Goal: Transaction & Acquisition: Obtain resource

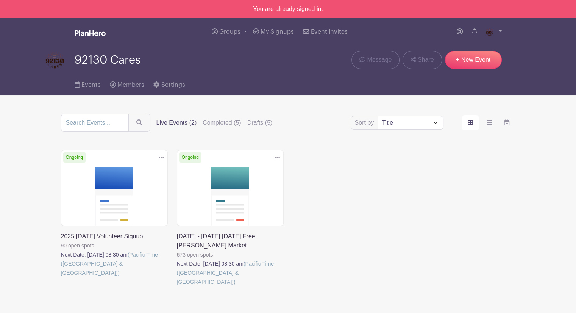
click at [61, 277] on link at bounding box center [61, 277] width 0 height 0
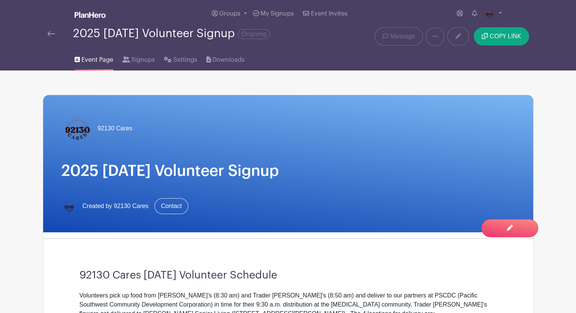
click at [51, 30] on link at bounding box center [51, 33] width 8 height 9
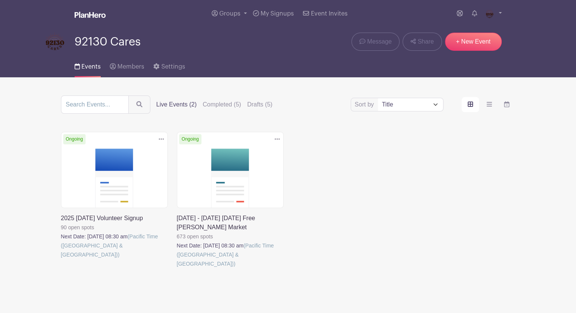
click at [177, 268] on link at bounding box center [177, 268] width 0 height 0
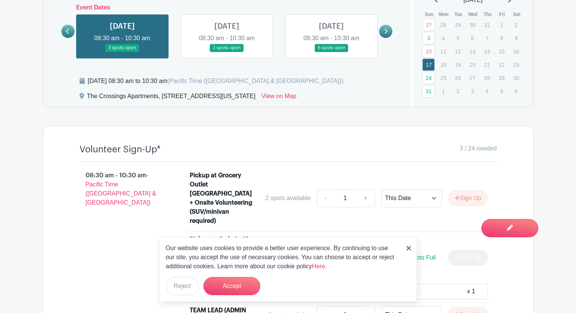
scroll to position [530, 0]
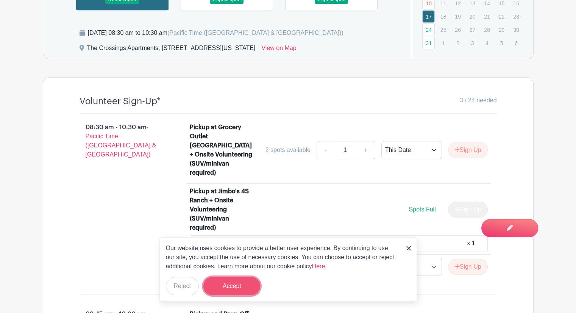
click at [224, 284] on button "Accept" at bounding box center [231, 286] width 57 height 18
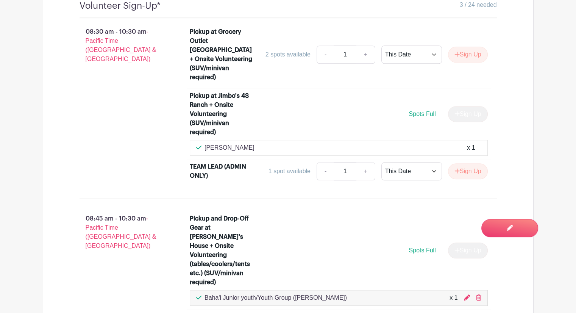
scroll to position [606, 0]
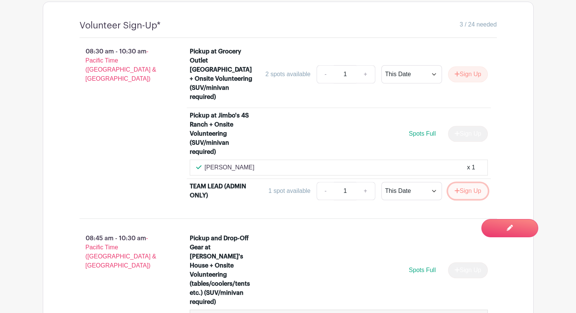
click at [483, 183] on button "Sign Up" at bounding box center [468, 191] width 40 height 16
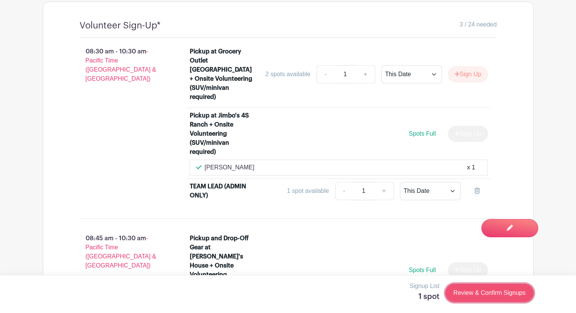
click at [465, 289] on link "Review & Confirm Signups" at bounding box center [489, 293] width 88 height 18
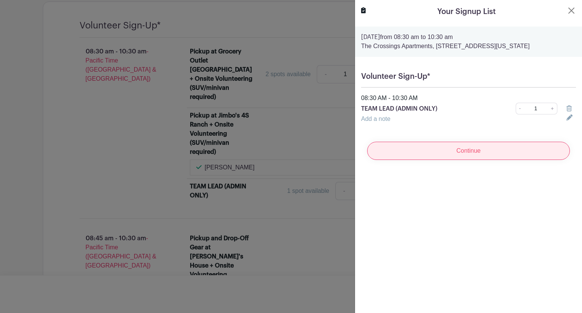
click at [485, 160] on input "Continue" at bounding box center [468, 151] width 203 height 18
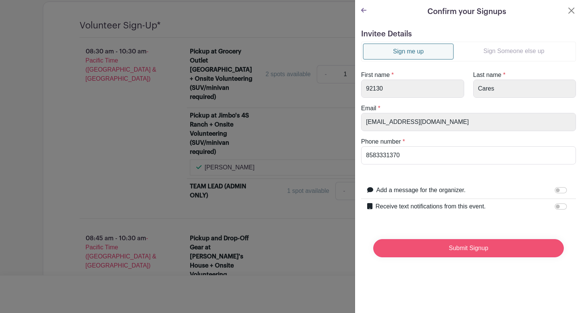
click at [457, 248] on input "Submit Signup" at bounding box center [468, 248] width 190 height 18
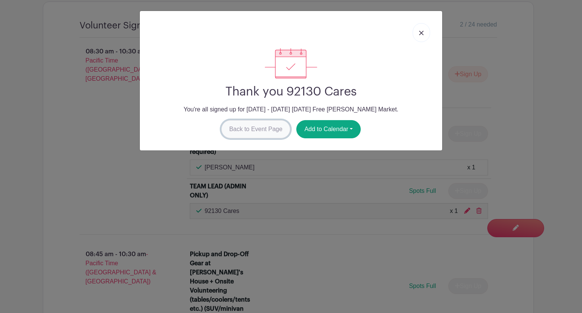
click at [275, 126] on link "Back to Event Page" at bounding box center [255, 129] width 69 height 18
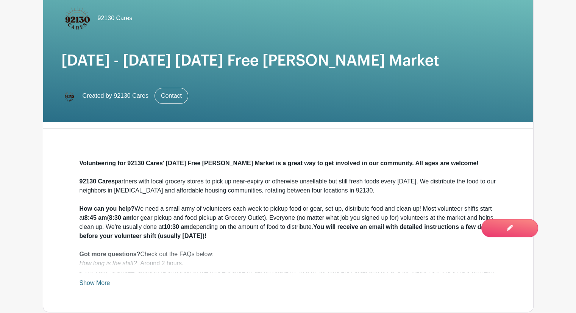
scroll to position [0, 0]
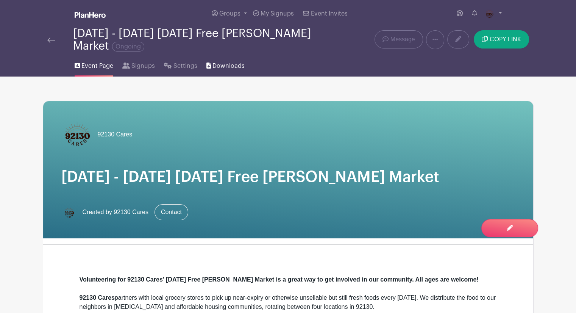
click at [221, 64] on span "Downloads" at bounding box center [228, 65] width 32 height 9
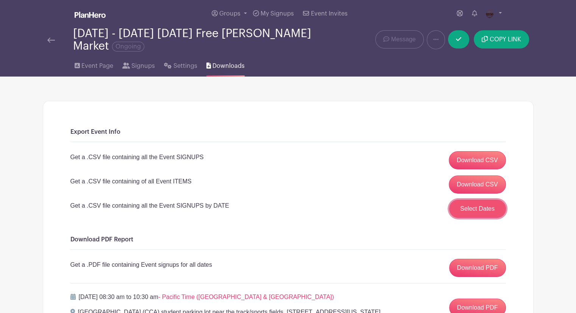
click at [470, 206] on button "Select Dates" at bounding box center [477, 209] width 57 height 18
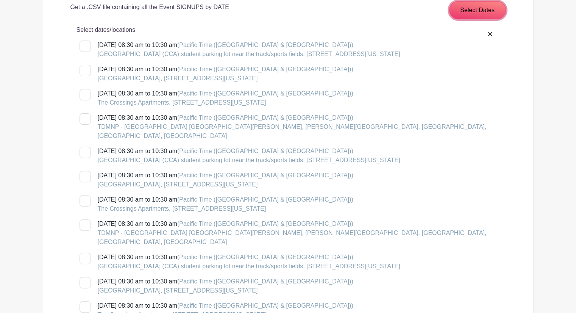
scroll to position [227, 0]
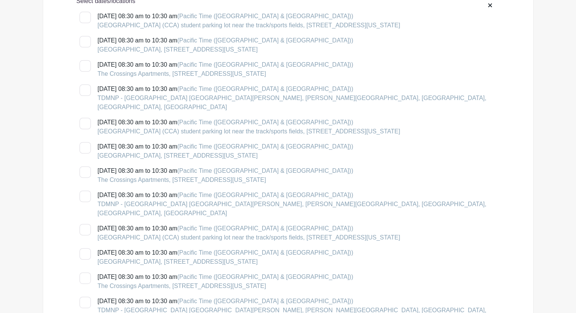
click at [83, 272] on div at bounding box center [85, 277] width 11 height 11
click at [83, 272] on input "[DATE] 08:30 am to 10:30 am (Pacific Time ([GEOGRAPHIC_DATA] & [GEOGRAPHIC_DATA…" at bounding box center [82, 274] width 5 height 5
click at [85, 272] on div at bounding box center [85, 277] width 11 height 11
click at [84, 272] on input "[DATE] 08:30 am to 10:30 am (Pacific Time ([GEOGRAPHIC_DATA] & [GEOGRAPHIC_DATA…" at bounding box center [82, 274] width 5 height 5
checkbox input "false"
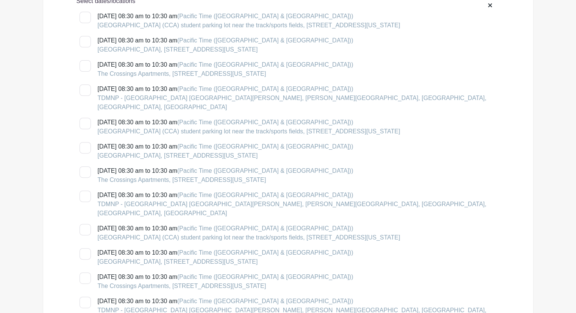
click at [87, 166] on div at bounding box center [85, 171] width 11 height 11
click at [84, 166] on input "[DATE] 08:30 am to 10:30 am (Pacific Time ([GEOGRAPHIC_DATA] & [GEOGRAPHIC_DATA…" at bounding box center [82, 168] width 5 height 5
checkbox input "true"
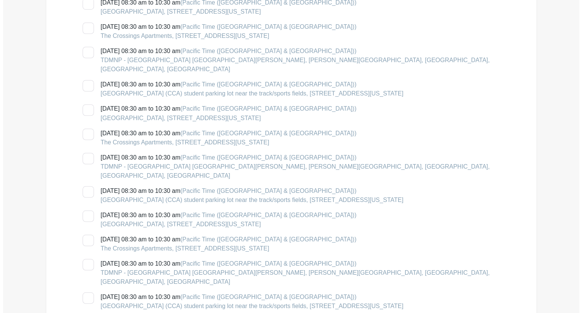
scroll to position [1515, 0]
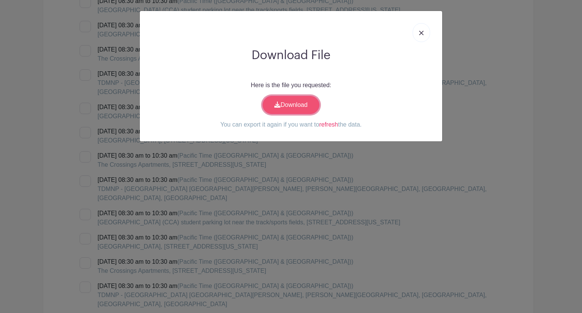
click at [295, 102] on link "Download" at bounding box center [290, 105] width 57 height 18
